Goal: Communication & Community: Answer question/provide support

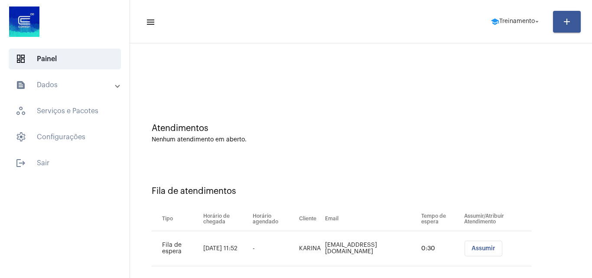
click at [476, 249] on span "Assumir" at bounding box center [483, 248] width 24 height 6
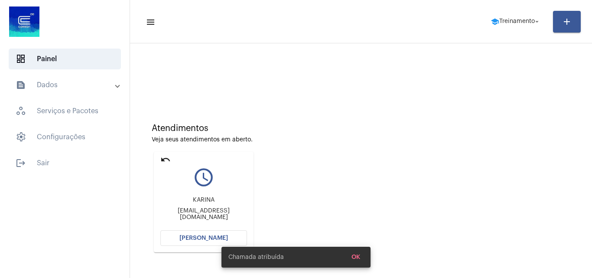
click at [206, 234] on button "[PERSON_NAME]" at bounding box center [203, 238] width 87 height 16
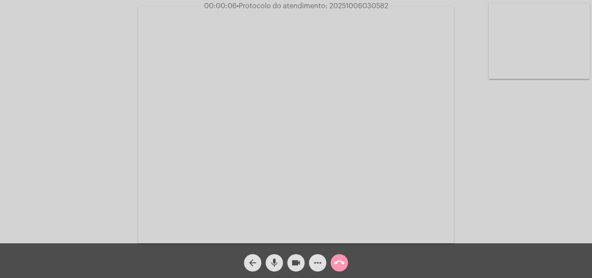
click at [318, 266] on mat-icon "more_horiz" at bounding box center [317, 262] width 10 height 10
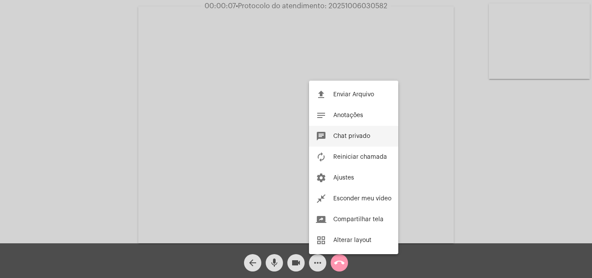
click at [366, 127] on button "chat Chat privado" at bounding box center [353, 136] width 89 height 21
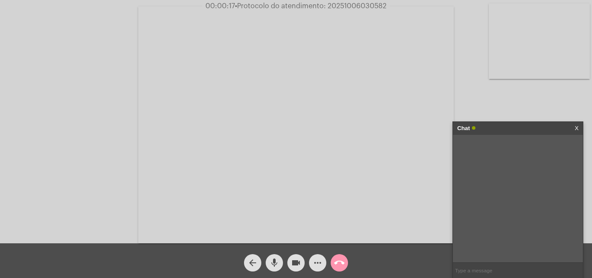
click at [501, 263] on input "text" at bounding box center [518, 270] width 130 height 15
type input "Oi!"
click at [319, 266] on mat-icon "more_horiz" at bounding box center [317, 262] width 10 height 10
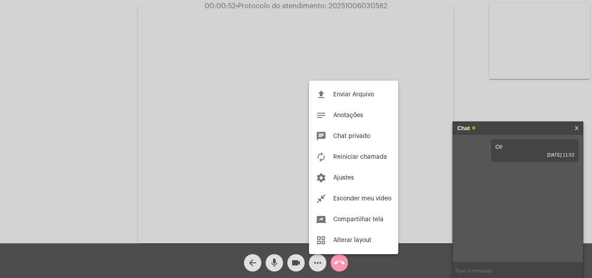
click at [495, 100] on div at bounding box center [296, 139] width 592 height 278
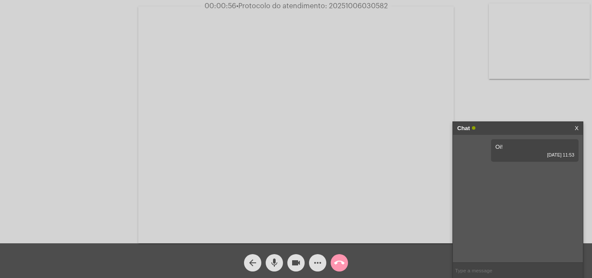
click at [488, 268] on input "text" at bounding box center [518, 270] width 130 height 15
click at [318, 257] on mat-icon "more_horiz" at bounding box center [317, 262] width 10 height 10
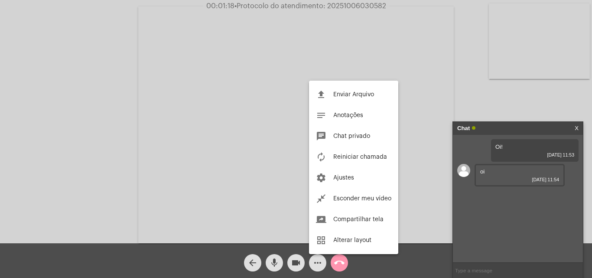
click at [489, 266] on div at bounding box center [296, 139] width 592 height 278
click at [486, 266] on input "text" at bounding box center [518, 270] width 130 height 15
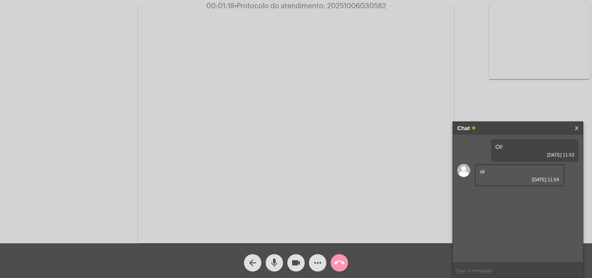
click at [322, 262] on mat-icon "more_horiz" at bounding box center [317, 262] width 10 height 10
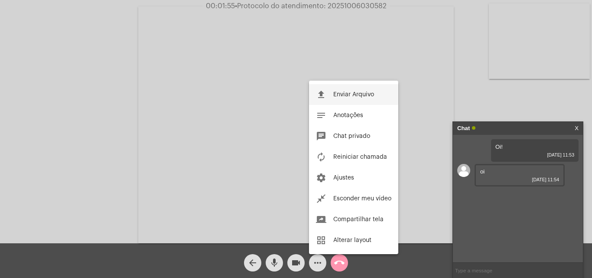
click at [340, 96] on span "Enviar Arquivo" at bounding box center [353, 94] width 41 height 6
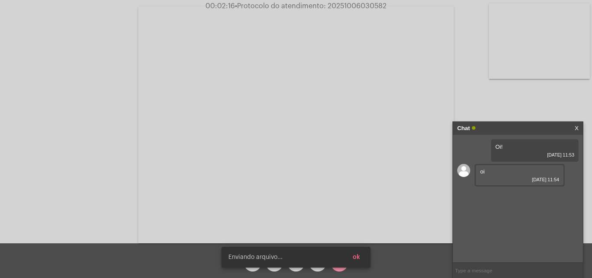
click at [360, 259] on button "ok" at bounding box center [356, 257] width 21 height 16
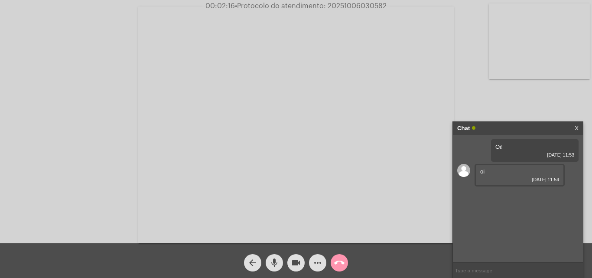
click at [503, 267] on input "text" at bounding box center [518, 270] width 130 height 15
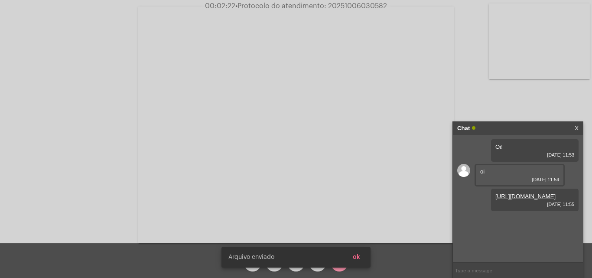
click at [362, 258] on button "ok" at bounding box center [356, 257] width 21 height 16
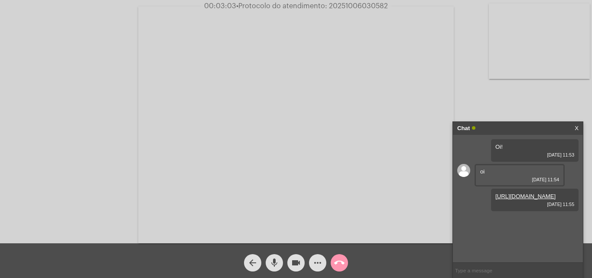
click at [474, 266] on input "text" at bounding box center [518, 270] width 130 height 15
click at [317, 264] on mat-icon "more_horiz" at bounding box center [317, 262] width 10 height 10
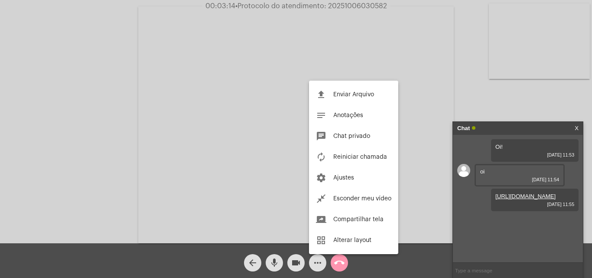
click at [488, 271] on div at bounding box center [296, 139] width 592 height 278
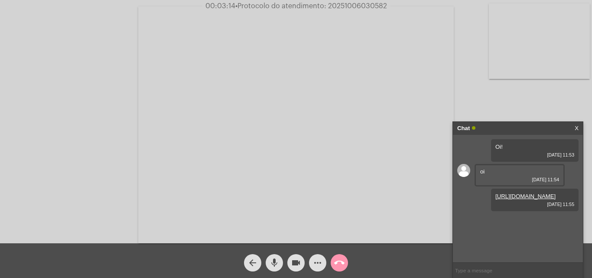
click at [488, 271] on input "text" at bounding box center [518, 270] width 130 height 15
click at [499, 269] on input "text" at bounding box center [518, 270] width 130 height 15
click at [501, 224] on link "https://neft-transfer-bucket.s3.amazonaws.com/temp-ec999b11-fbb9-c3b8-3c49-1c3d…" at bounding box center [510, 221] width 60 height 6
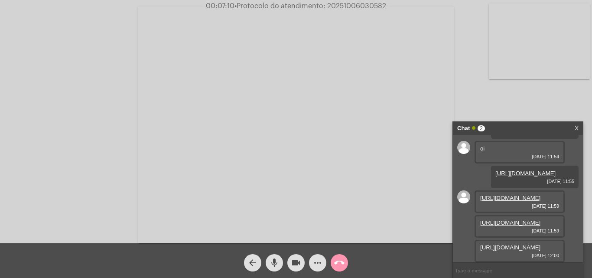
click at [275, 263] on mat-icon "mic" at bounding box center [274, 262] width 10 height 10
click at [294, 263] on mat-icon "videocam" at bounding box center [296, 262] width 10 height 10
click at [271, 256] on span "mic_off" at bounding box center [274, 262] width 10 height 17
click at [289, 266] on button "videocam_off" at bounding box center [295, 262] width 17 height 17
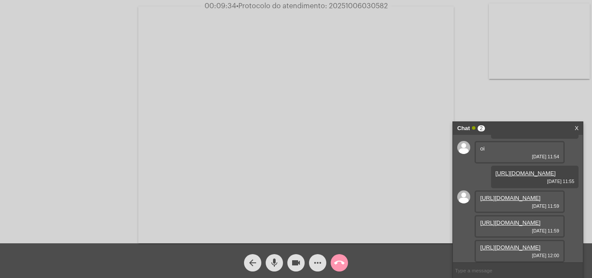
drag, startPoint x: 329, startPoint y: 7, endPoint x: 390, endPoint y: 6, distance: 60.7
click at [390, 6] on span "00:09:34 • Protocolo do atendimento: 20251006030582" at bounding box center [296, 6] width 190 height 9
click at [503, 264] on input "text" at bounding box center [518, 270] width 130 height 15
click at [343, 265] on mat-icon "call_end" at bounding box center [339, 262] width 10 height 10
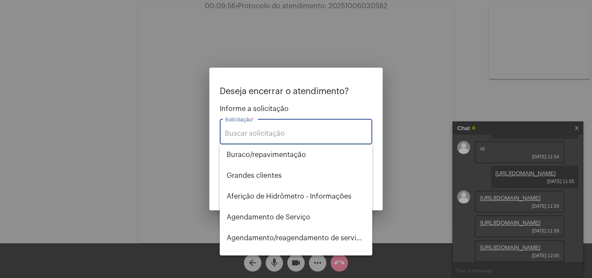
type input "e"
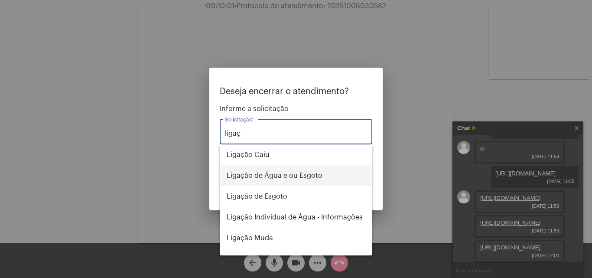
click at [282, 179] on span "Ligação de Água e ou Esgoto" at bounding box center [296, 175] width 139 height 21
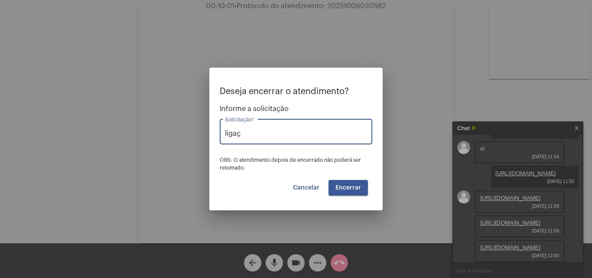
type input "Ligação de Água e ou Esgoto"
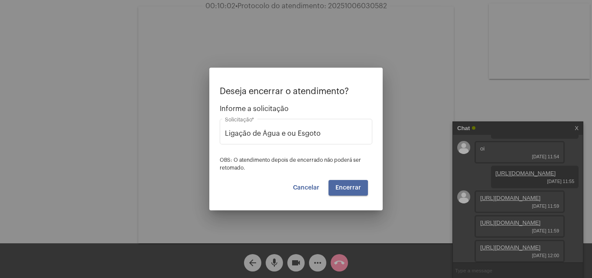
click at [342, 189] on span "Encerrar" at bounding box center [348, 188] width 26 height 6
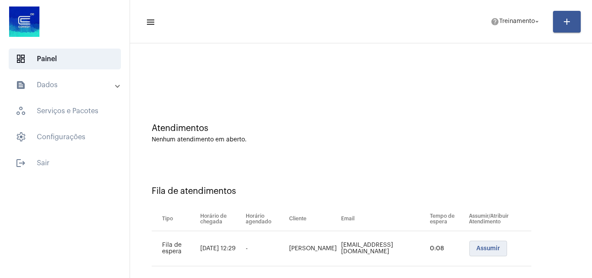
click at [479, 246] on span "Assumir" at bounding box center [488, 248] width 24 height 6
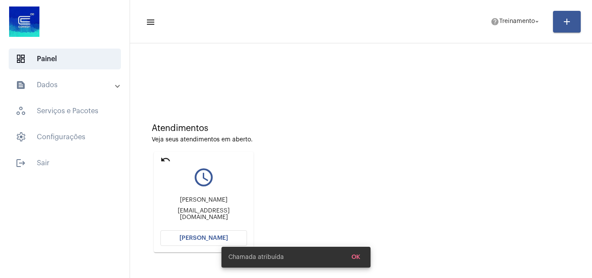
click at [201, 233] on button "[PERSON_NAME]" at bounding box center [203, 238] width 87 height 16
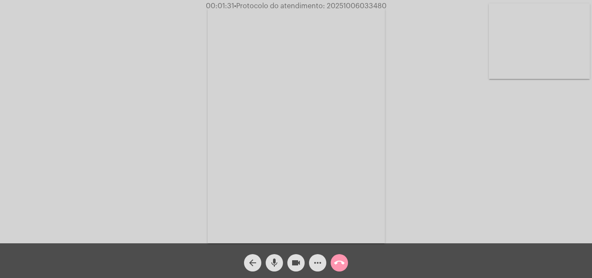
drag, startPoint x: 274, startPoint y: 269, endPoint x: 289, endPoint y: 262, distance: 16.1
click at [274, 269] on span "mic" at bounding box center [274, 262] width 10 height 17
click at [292, 262] on mat-icon "videocam" at bounding box center [296, 262] width 10 height 10
click at [317, 266] on mat-icon "more_horiz" at bounding box center [317, 262] width 10 height 10
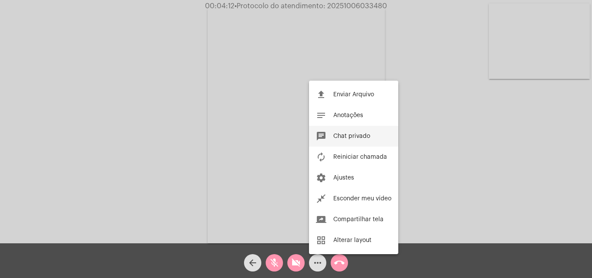
click at [360, 136] on span "Chat privado" at bounding box center [351, 136] width 37 height 6
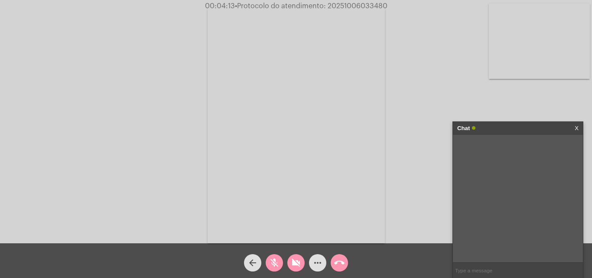
click at [478, 268] on input "text" at bounding box center [518, 270] width 130 height 15
paste input "- Solicitar documento de identificação (RG, CPF ou CNH) - Documento que comprov…"
drag, startPoint x: 497, startPoint y: 267, endPoint x: 451, endPoint y: 277, distance: 47.9
click at [375, 256] on app-call "00:04:16 • Protocolo do atendimento: 20251006033480 Acessando Câmera e Microfon…" at bounding box center [296, 139] width 592 height 278
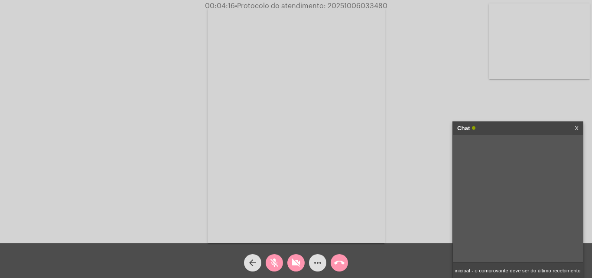
scroll to position [0, 0]
click at [480, 273] on input "- Solicitar documento de identificação (RG, CPF ou CNH) - Documento que comprov…" at bounding box center [518, 270] width 130 height 15
click at [465, 269] on input "- Solicitar documento de identificação (RG, CPF ou CNH) - Documento que comprov…" at bounding box center [518, 270] width 130 height 15
drag, startPoint x: 455, startPoint y: 269, endPoint x: 591, endPoint y: 279, distance: 136.8
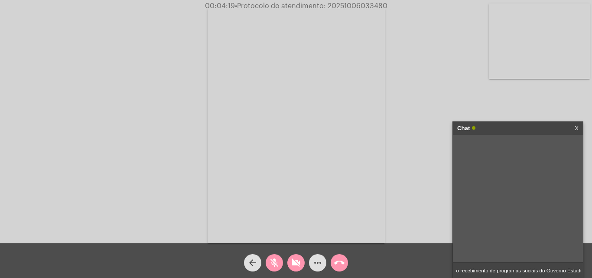
click at [591, 277] on html "00:04:19 • Protocolo do atendimento: 20251006033480 Acessando Câmera e Microfon…" at bounding box center [296, 139] width 592 height 278
drag, startPoint x: 555, startPoint y: 267, endPoint x: 422, endPoint y: 261, distance: 133.6
click at [390, 261] on app-call "00:04:20 • Protocolo do atendimento: 20251006033480 Acessando Câmera e Microfon…" at bounding box center [296, 139] width 592 height 278
type input "te deve ser do último recebimento"
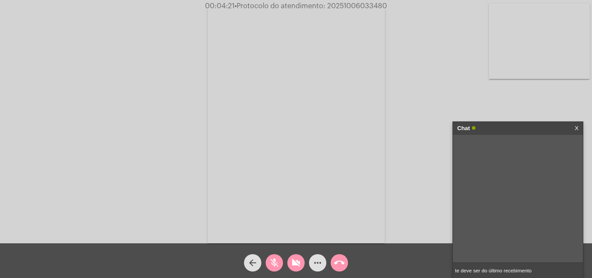
drag, startPoint x: 532, startPoint y: 272, endPoint x: 404, endPoint y: 272, distance: 127.8
click at [404, 272] on app-call "00:04:21 • Protocolo do atendimento: 20251006033480 Acessando Câmera e Microfon…" at bounding box center [296, 139] width 592 height 278
click at [273, 260] on mat-icon "mic_off" at bounding box center [274, 262] width 10 height 10
click at [286, 261] on div "videocam_off" at bounding box center [296, 261] width 22 height 22
click at [500, 270] on input "text" at bounding box center [518, 270] width 130 height 15
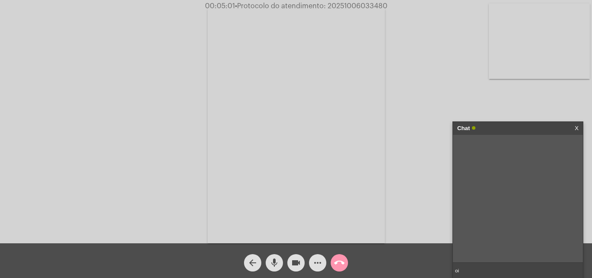
type input "oi!"
click at [281, 257] on button "mic" at bounding box center [274, 262] width 17 height 17
click at [292, 260] on mat-icon "videocam" at bounding box center [296, 262] width 10 height 10
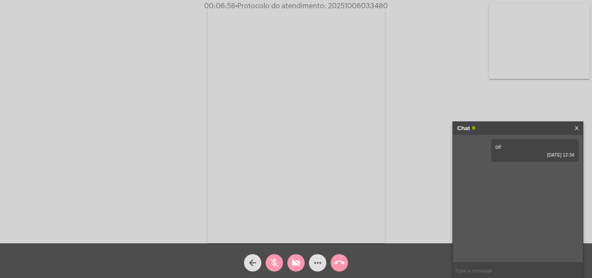
click at [280, 263] on button "mic_off" at bounding box center [274, 262] width 17 height 17
click at [291, 263] on mat-icon "videocam_off" at bounding box center [296, 262] width 10 height 10
click at [507, 269] on input "text" at bounding box center [518, 270] width 130 height 15
click at [337, 269] on span "call_end" at bounding box center [339, 262] width 10 height 17
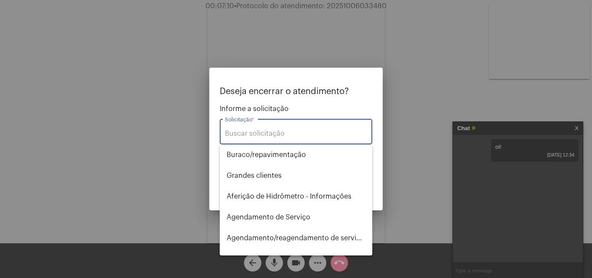
click at [318, 133] on input "Solicitação *" at bounding box center [296, 134] width 142 height 8
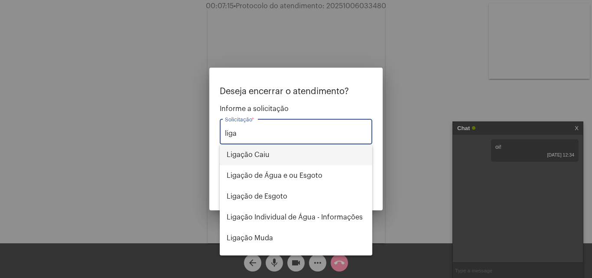
click at [325, 148] on span "Ligação Caiu" at bounding box center [296, 154] width 139 height 21
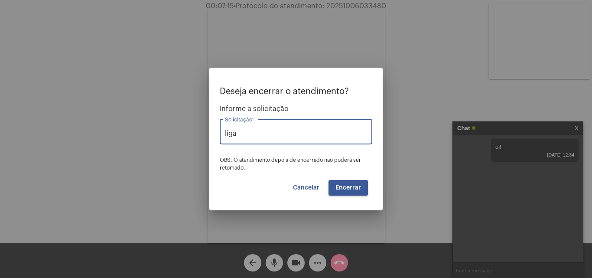
type input "Ligação Caiu"
click at [342, 181] on button "Encerrar" at bounding box center [347, 188] width 39 height 16
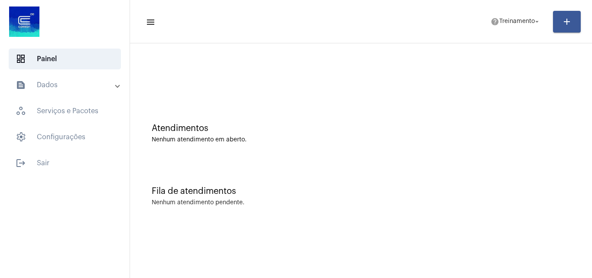
click at [522, 31] on mat-toolbar-row "menu help Treinamento arrow_drop_down add" at bounding box center [361, 22] width 462 height 28
click at [516, 20] on span "Treinamento" at bounding box center [517, 22] width 36 height 6
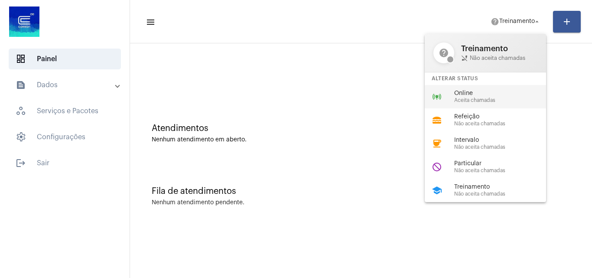
click at [501, 96] on span "Online" at bounding box center [503, 93] width 99 height 6
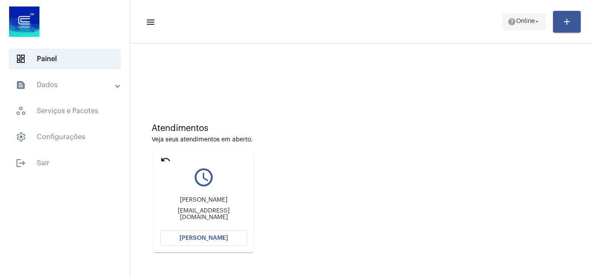
click at [517, 26] on span "help Online arrow_drop_down" at bounding box center [523, 21] width 33 height 16
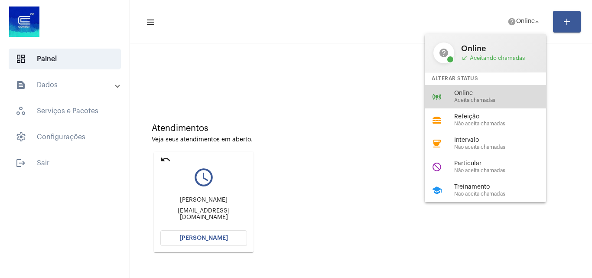
click at [488, 86] on div "online_prediction Online Aceita chamadas" at bounding box center [492, 96] width 135 height 23
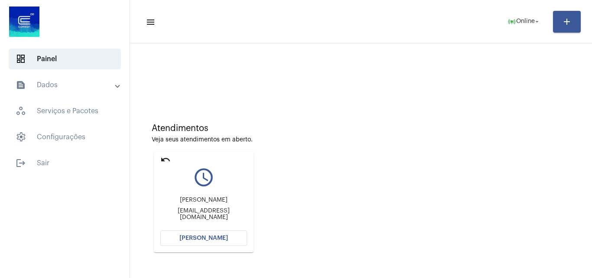
click at [225, 234] on button "[PERSON_NAME]" at bounding box center [203, 238] width 87 height 16
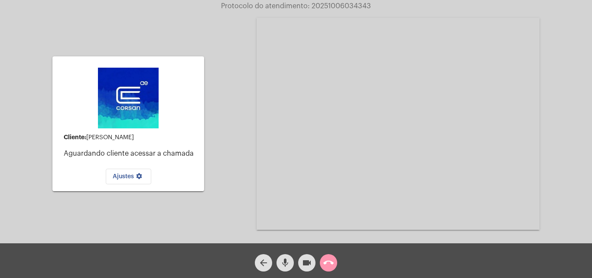
click at [327, 271] on span "call_end" at bounding box center [328, 262] width 10 height 17
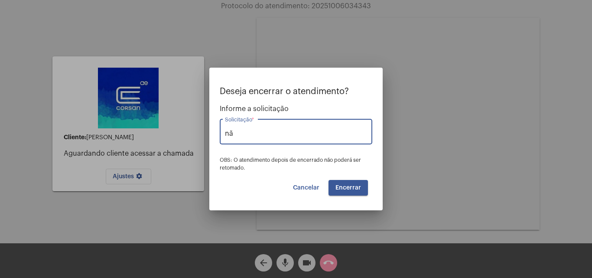
type input "n"
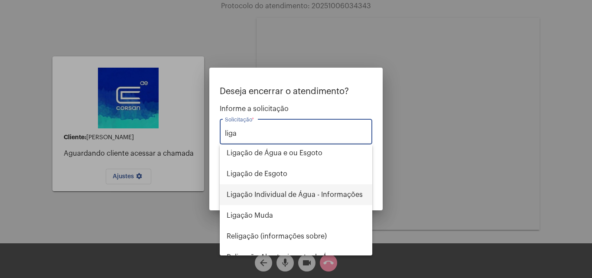
scroll to position [35, 0]
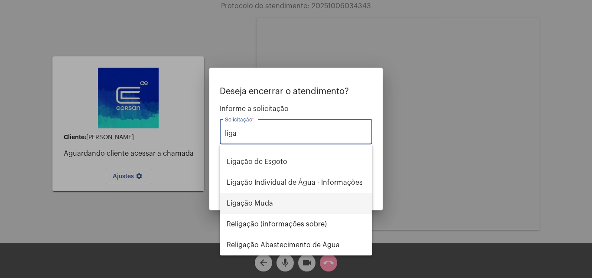
click at [284, 205] on span "Ligação Muda" at bounding box center [296, 203] width 139 height 21
type input "Ligação Muda"
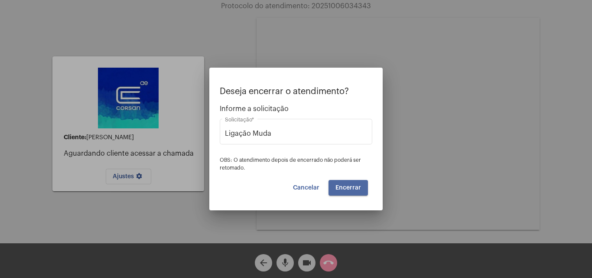
click at [339, 191] on button "Encerrar" at bounding box center [347, 188] width 39 height 16
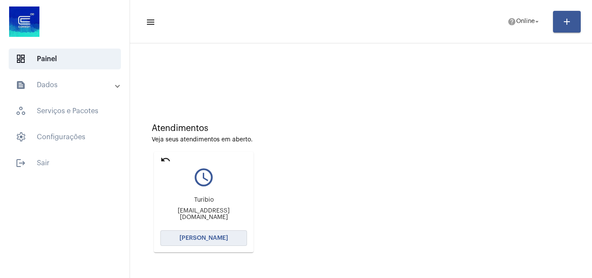
click at [219, 240] on span "[PERSON_NAME]" at bounding box center [203, 238] width 49 height 6
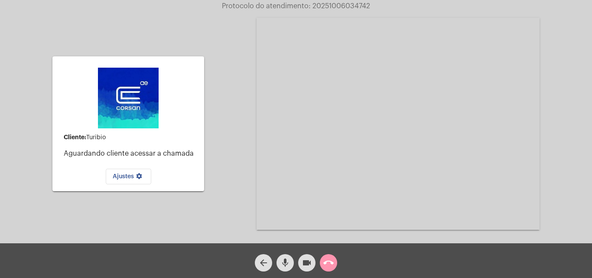
click at [137, 181] on mat-icon "settings" at bounding box center [139, 177] width 10 height 10
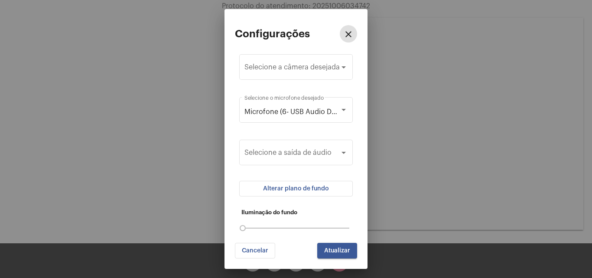
click at [349, 39] on mat-icon "close" at bounding box center [348, 34] width 10 height 10
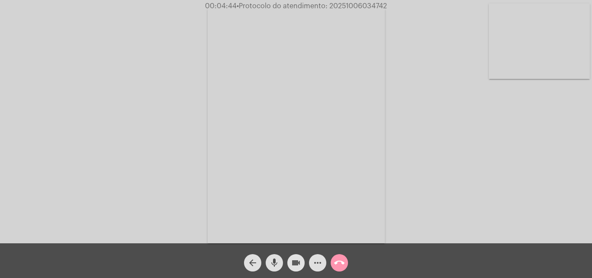
click at [291, 264] on mat-icon "videocam" at bounding box center [296, 262] width 10 height 10
click at [282, 264] on button "mic" at bounding box center [274, 262] width 17 height 17
click at [269, 262] on mat-icon "mic_off" at bounding box center [274, 262] width 10 height 10
click at [289, 261] on button "videocam_off" at bounding box center [295, 262] width 17 height 17
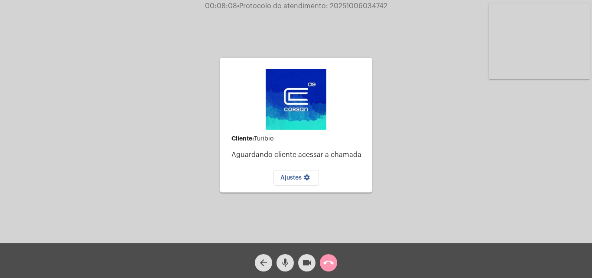
click at [325, 263] on mat-icon "call_end" at bounding box center [328, 262] width 10 height 10
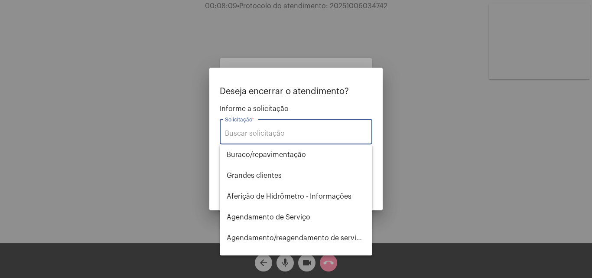
click at [318, 132] on input "Solicitação *" at bounding box center [296, 134] width 142 height 8
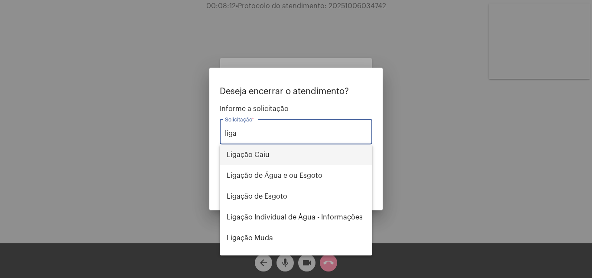
click at [317, 159] on span "Ligação Caiu" at bounding box center [296, 154] width 139 height 21
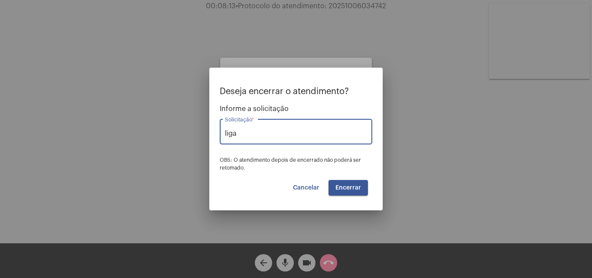
type input "Ligação Caiu"
click at [351, 185] on span "Encerrar" at bounding box center [348, 188] width 26 height 6
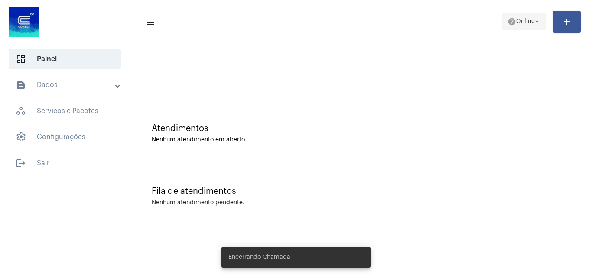
click at [522, 23] on span "Online" at bounding box center [525, 22] width 19 height 6
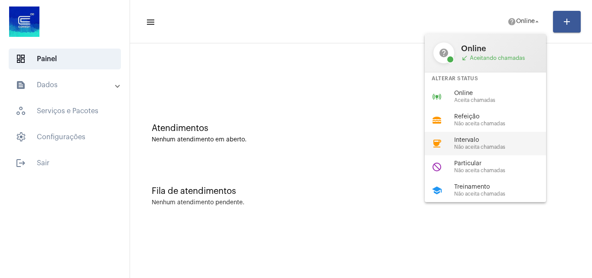
click at [515, 145] on span "Não aceita chamadas" at bounding box center [503, 147] width 99 height 6
